Goal: Use online tool/utility

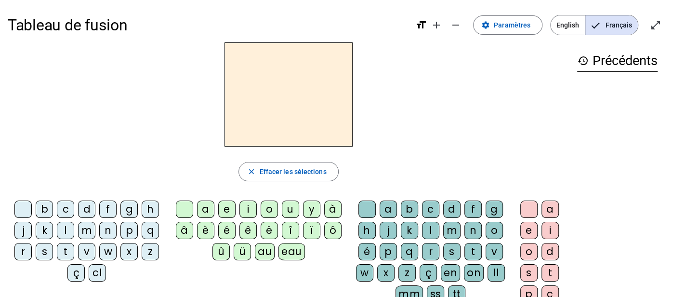
click at [126, 231] on div "p" at bounding box center [128, 230] width 17 height 17
click at [286, 248] on div "eau" at bounding box center [291, 251] width 26 height 17
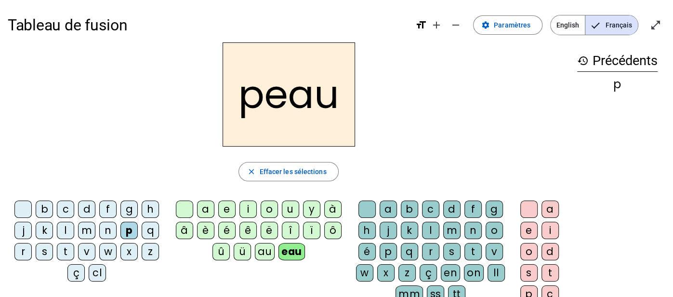
click at [48, 201] on div "b" at bounding box center [44, 208] width 17 height 17
click at [39, 244] on div "s" at bounding box center [44, 251] width 17 height 17
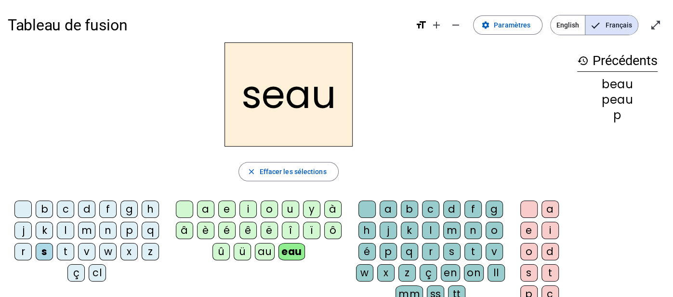
click at [89, 246] on div "v" at bounding box center [86, 251] width 17 height 17
click at [24, 204] on div at bounding box center [22, 208] width 17 height 17
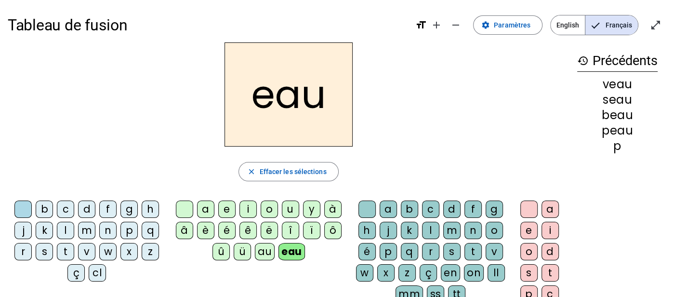
click at [274, 243] on letter-bubble "au" at bounding box center [267, 253] width 24 height 21
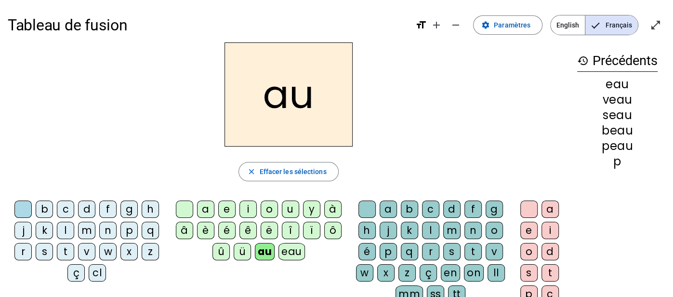
click at [149, 211] on div "h" at bounding box center [150, 208] width 17 height 17
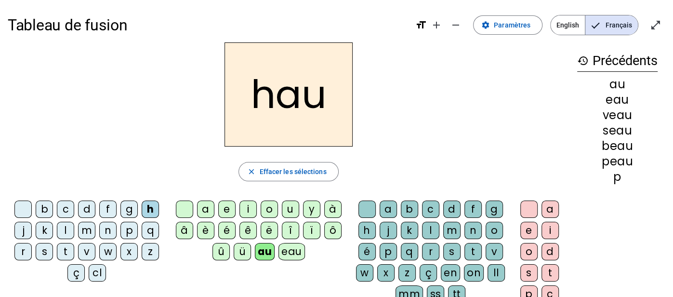
click at [470, 244] on div "t" at bounding box center [472, 251] width 17 height 17
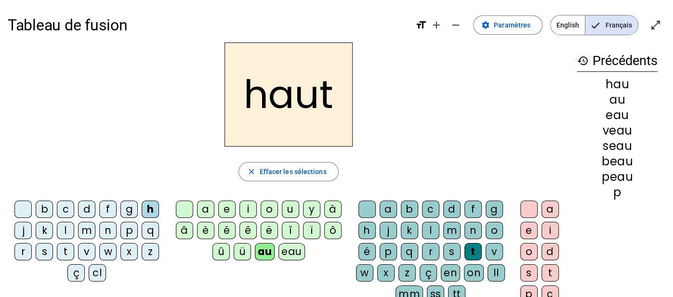
click at [111, 207] on div "f" at bounding box center [107, 208] width 17 height 17
